Goal: Book appointment/travel/reservation

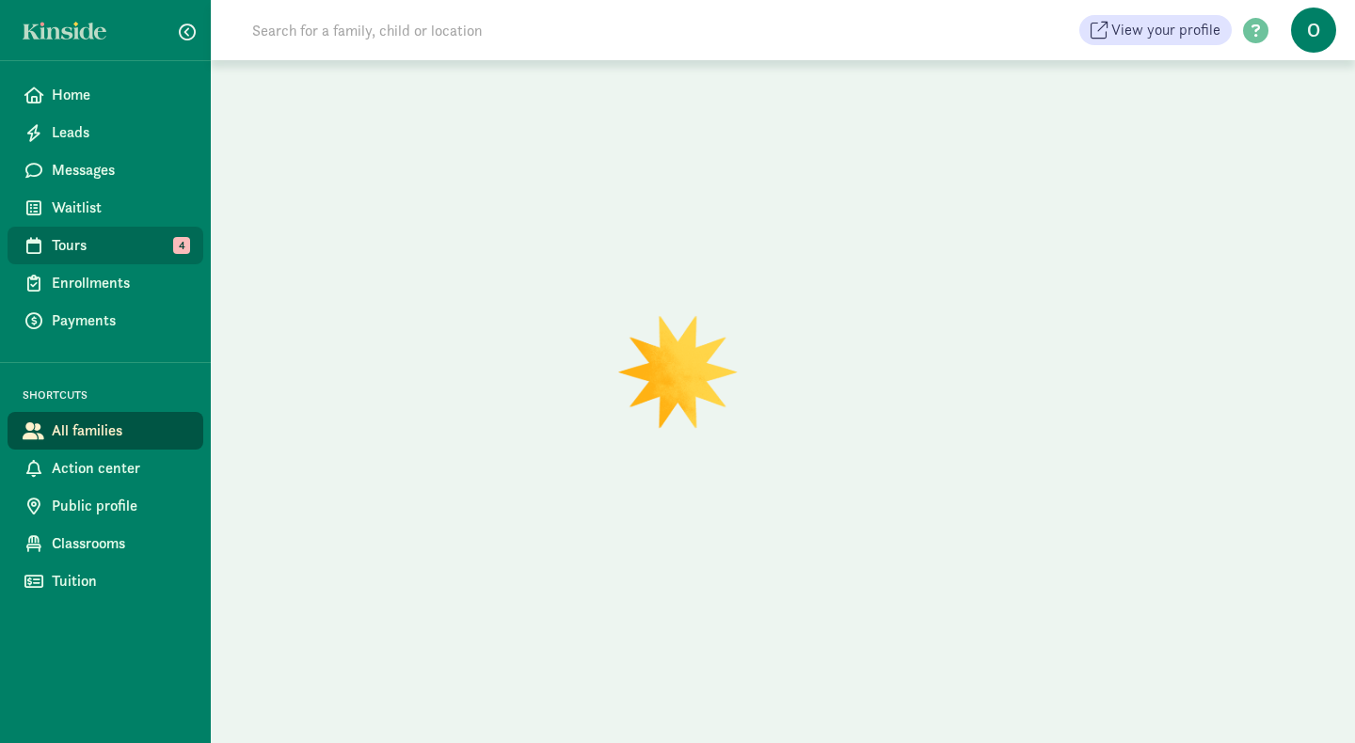
click at [85, 257] on link "Tours 4" at bounding box center [106, 246] width 196 height 38
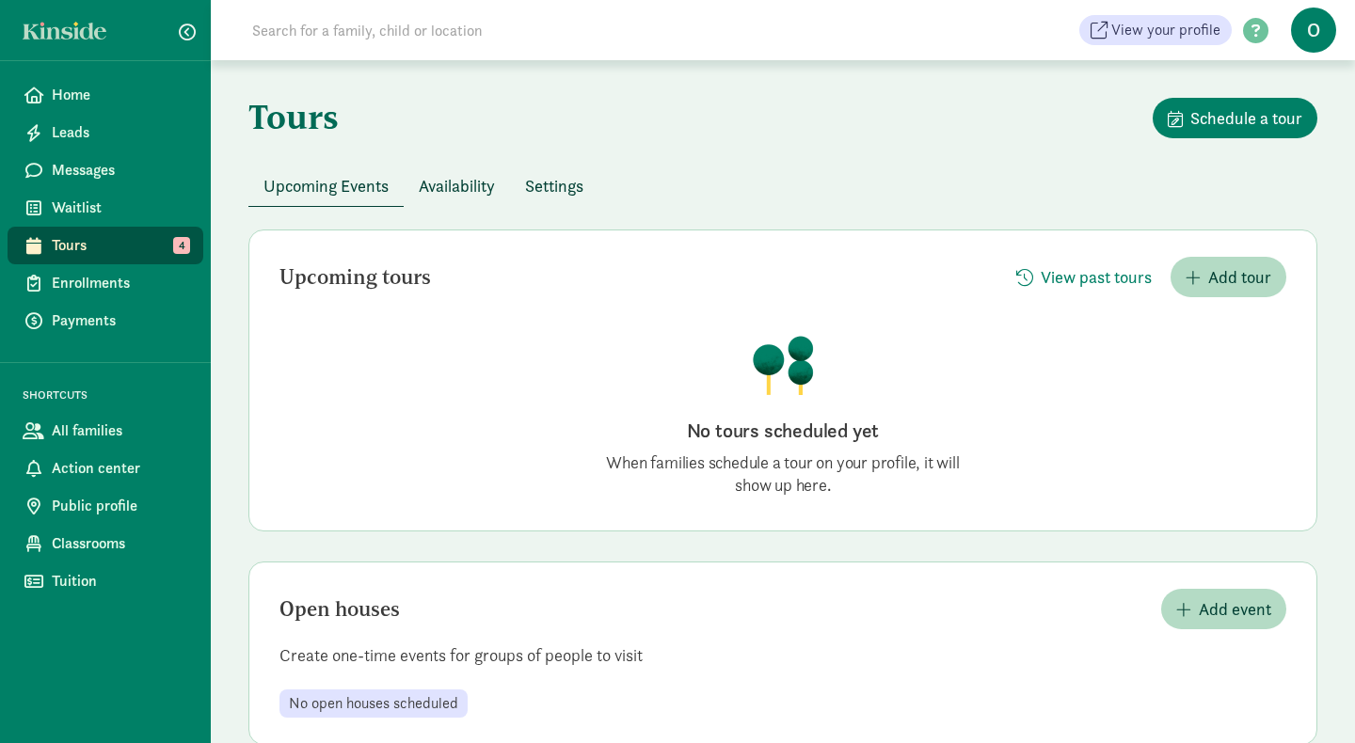
click at [83, 256] on span "Tours" at bounding box center [120, 245] width 136 height 23
click at [653, 130] on div "Tours Schedule a tour" at bounding box center [782, 132] width 1069 height 68
